Goal: Information Seeking & Learning: Learn about a topic

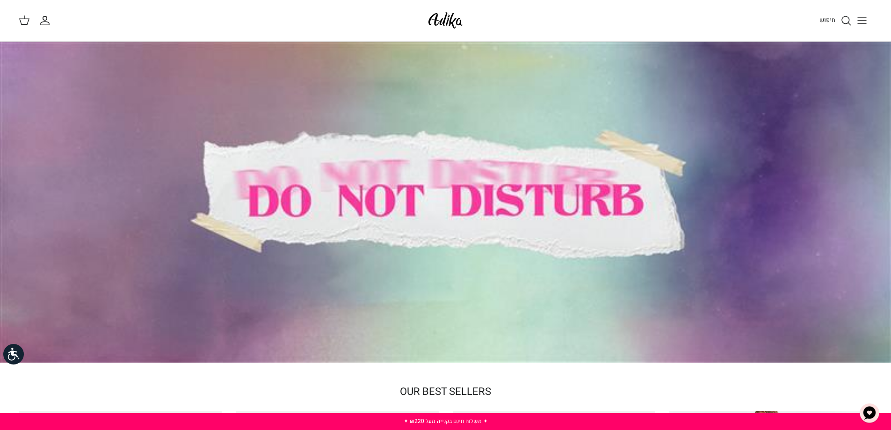
click at [858, 21] on icon "Toggle menu" at bounding box center [861, 20] width 11 height 11
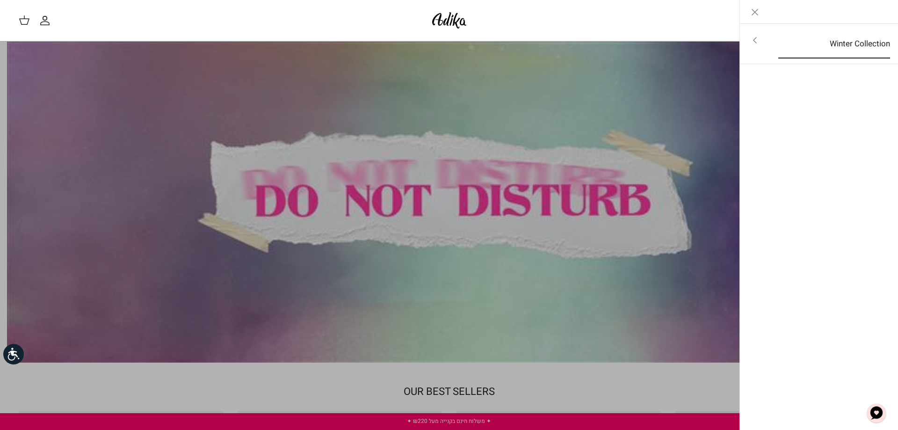
click at [844, 42] on link "Winter Collection" at bounding box center [833, 43] width 129 height 29
click at [867, 37] on link "לכל הפריטים" at bounding box center [818, 40] width 149 height 23
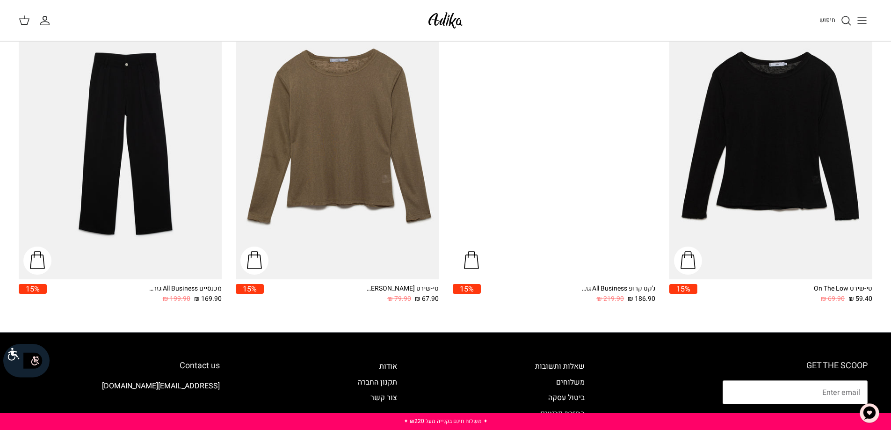
scroll to position [1323, 0]
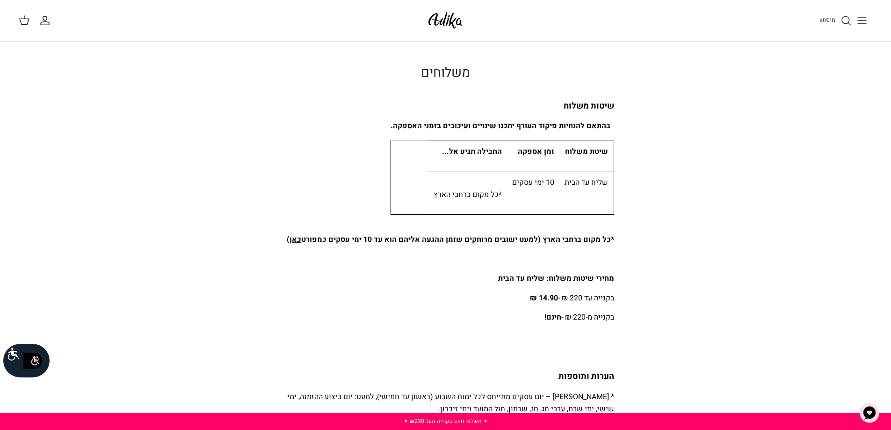
click at [859, 18] on line "Toggle menu" at bounding box center [861, 18] width 8 height 0
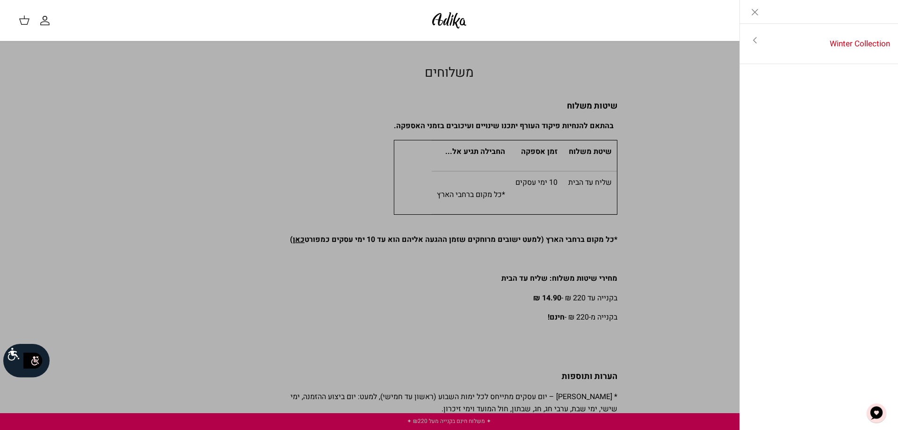
click at [752, 13] on icon "Close" at bounding box center [754, 12] width 11 height 11
